Goal: Task Accomplishment & Management: Manage account settings

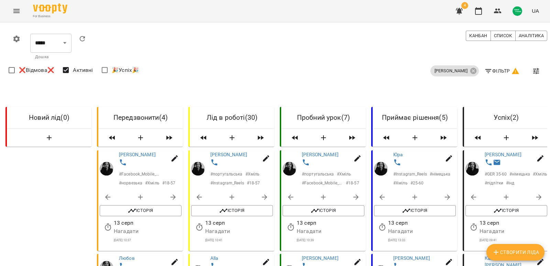
scroll to position [0, 192]
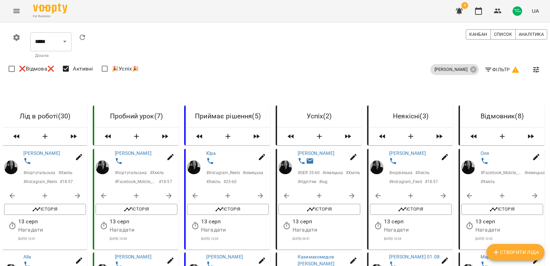
scroll to position [103, 0]
click at [233, 205] on span "Історія" at bounding box center [228, 209] width 75 height 8
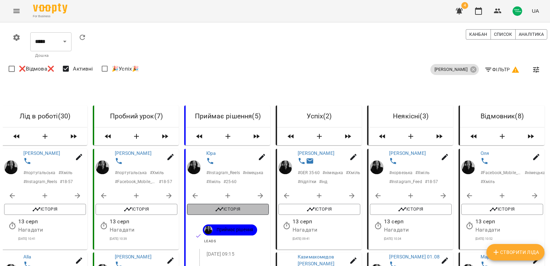
click at [233, 205] on span "Історія" at bounding box center [228, 209] width 75 height 8
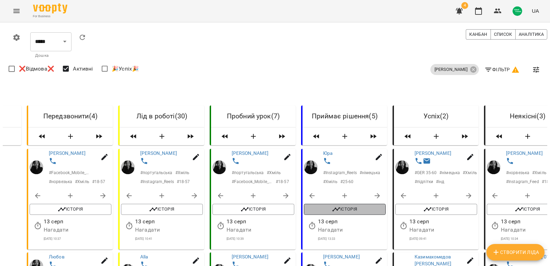
click at [342, 204] on button "Історія" at bounding box center [345, 209] width 82 height 11
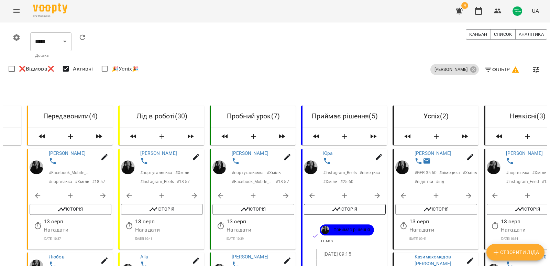
scroll to position [138, 0]
click at [341, 205] on span "Історія" at bounding box center [345, 209] width 75 height 8
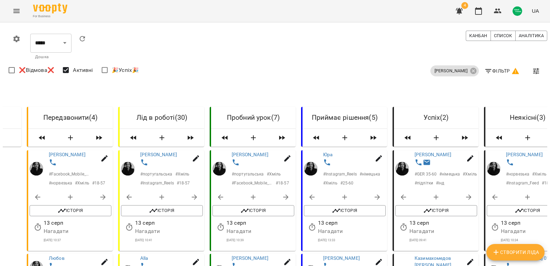
drag, startPoint x: 272, startPoint y: 86, endPoint x: 196, endPoint y: 91, distance: 75.8
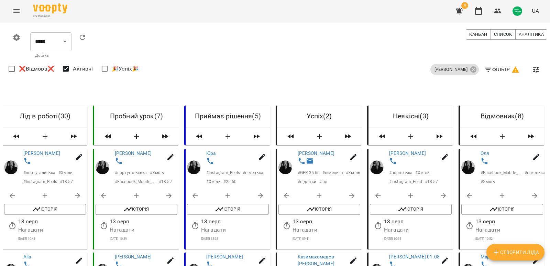
scroll to position [103, 0]
click at [521, 205] on span "Історія" at bounding box center [502, 209] width 75 height 8
click at [494, 205] on span "Історія" at bounding box center [502, 209] width 75 height 8
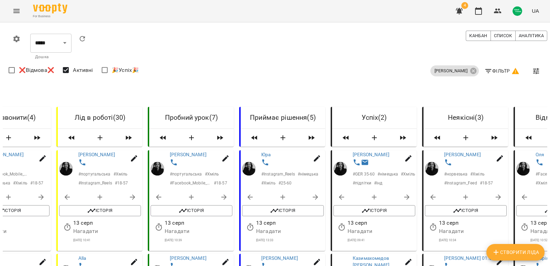
scroll to position [0, 0]
